Goal: Navigation & Orientation: Go to known website

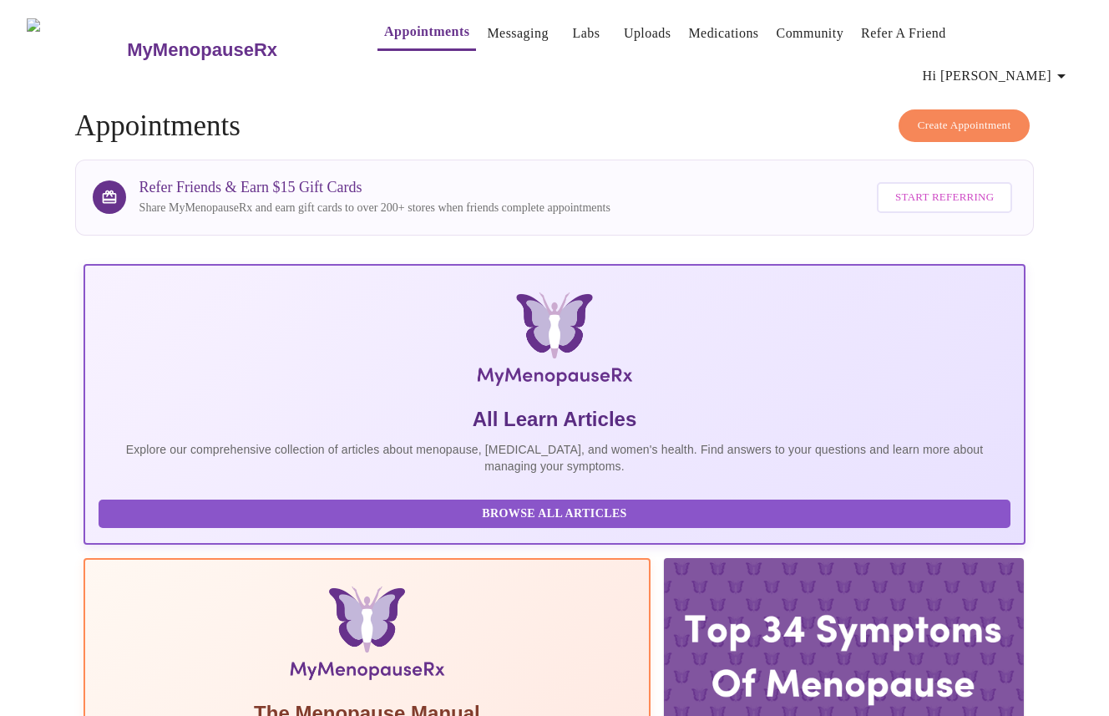
scroll to position [63, 0]
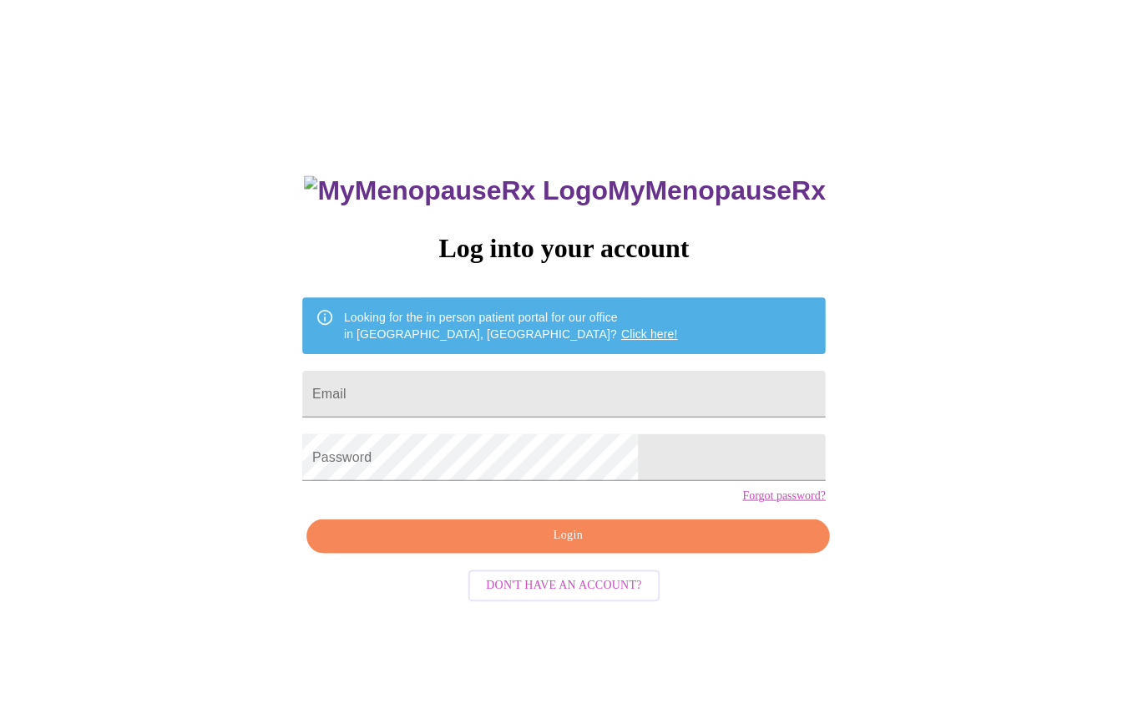
scroll to position [17, 0]
